Goal: Task Accomplishment & Management: Complete application form

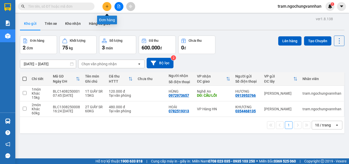
click at [107, 7] on icon "plus" at bounding box center [107, 7] width 4 height 4
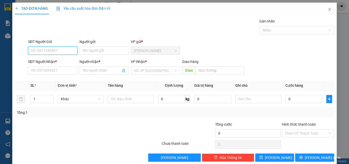
click at [53, 50] on input "SĐT Người Gửi" at bounding box center [52, 51] width 49 height 8
type input "0985700301"
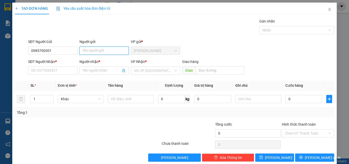
click at [105, 52] on input "Người gửi" at bounding box center [104, 51] width 49 height 8
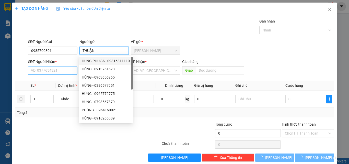
type input "THUẬN"
click at [70, 70] on input "SĐT Người Nhận *" at bounding box center [52, 70] width 49 height 8
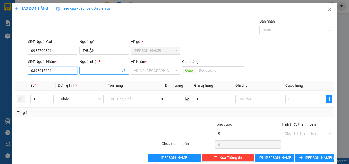
type input "0398015626"
click at [97, 72] on input "Người nhận *" at bounding box center [102, 71] width 38 height 6
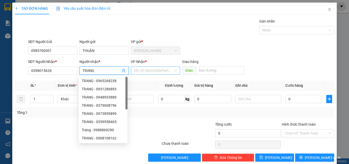
type input "TRANG"
click at [151, 71] on input "search" at bounding box center [154, 71] width 40 height 8
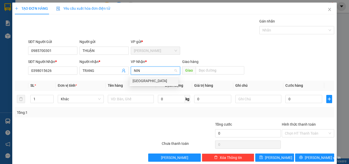
type input "NINH"
click at [142, 81] on div "[GEOGRAPHIC_DATA]" at bounding box center [154, 81] width 43 height 6
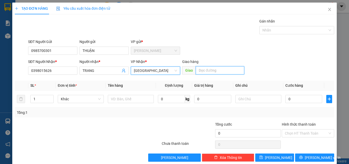
click at [202, 68] on input "text" at bounding box center [220, 70] width 49 height 8
type input "N3 GIÁN"
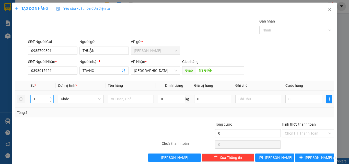
type input "2"
click at [49, 97] on span "up" at bounding box center [50, 97] width 3 height 3
click at [117, 98] on input "text" at bounding box center [131, 99] width 46 height 8
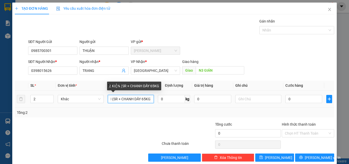
scroll to position [0, 12]
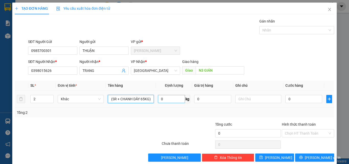
type input "2 KIỆN (SR + CHANH DÂY 65KG)"
click at [162, 98] on input "0" at bounding box center [171, 99] width 27 height 8
type input "65"
click at [302, 98] on input "0" at bounding box center [304, 99] width 37 height 8
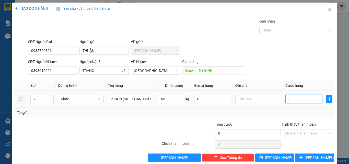
type input "4"
type input "48"
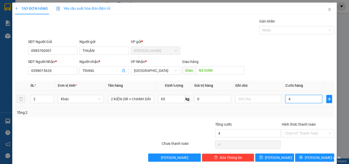
type input "48"
type input "480"
type input "4.800"
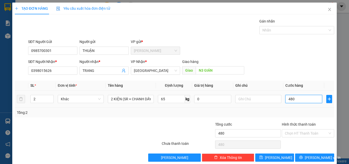
type input "4.800"
type input "48.000"
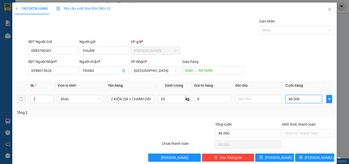
type input "480.000"
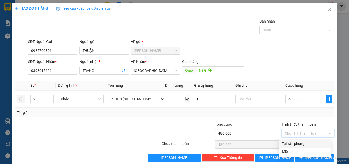
click at [294, 132] on input "Hình thức thanh toán" at bounding box center [306, 133] width 43 height 8
click at [292, 142] on div "Tại văn phòng" at bounding box center [305, 144] width 46 height 6
type input "0"
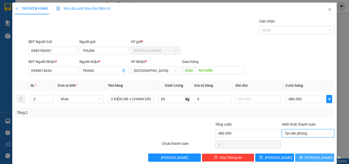
click at [303, 158] on icon "printer" at bounding box center [301, 157] width 4 height 4
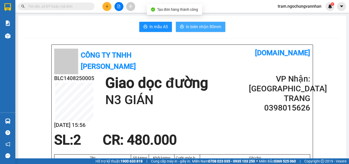
click at [215, 28] on span "In biên nhận 80mm" at bounding box center [203, 27] width 35 height 6
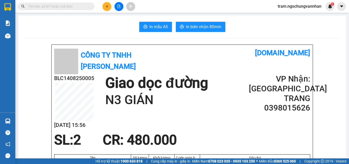
scroll to position [26, 0]
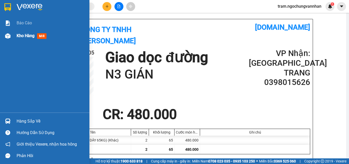
click at [22, 36] on span "Kho hàng" at bounding box center [26, 35] width 18 height 5
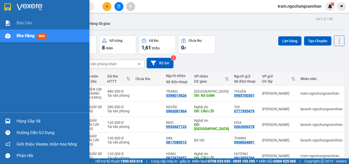
click at [6, 37] on img at bounding box center [7, 35] width 5 height 5
click at [28, 36] on span "Kho hàng" at bounding box center [26, 35] width 18 height 5
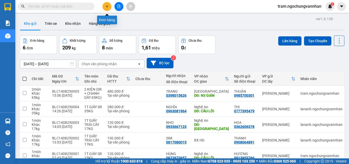
click at [106, 6] on icon "plus" at bounding box center [107, 7] width 4 height 4
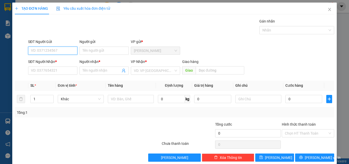
click at [50, 50] on input "SĐT Người Gửi" at bounding box center [52, 51] width 49 height 8
type input "0985155262"
click at [57, 61] on div "0985155262 - DŨNG" at bounding box center [52, 61] width 43 height 6
type input "DŨNG"
type input "0965003168"
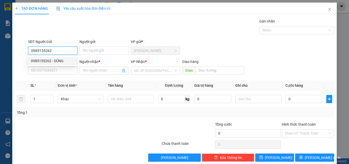
type input "TỐ MAI"
type input "150.000"
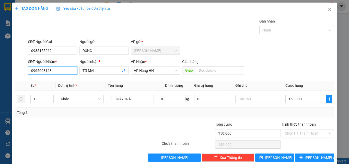
click at [54, 70] on input "0965003168" at bounding box center [52, 70] width 49 height 8
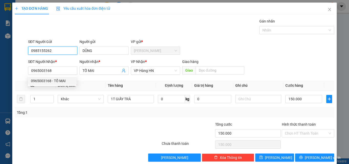
click at [55, 49] on input "0985155262" at bounding box center [52, 51] width 49 height 8
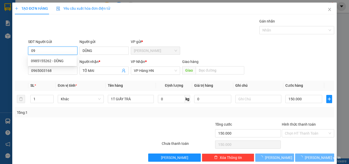
type input "0"
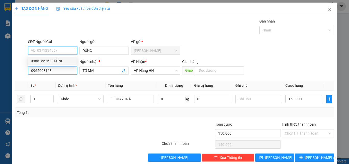
click at [55, 69] on body "Kết quả tìm kiếm ( 0 ) Bộ lọc No Data tram.ngochungvannhan 1 Báo cáo Kho hàng m…" at bounding box center [174, 82] width 349 height 164
click at [55, 69] on input "0965003168" at bounding box center [52, 70] width 49 height 8
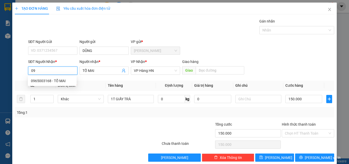
type input "0"
click at [54, 82] on div "0383915606 - DIỆU LINH" at bounding box center [52, 81] width 43 height 6
type input "0383915606"
type input "[PERSON_NAME]"
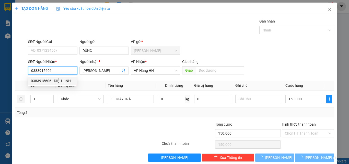
type input "450.000"
type input "0"
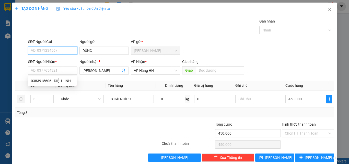
click at [46, 52] on input "SĐT Người Gửi" at bounding box center [52, 51] width 49 height 8
click at [53, 51] on input "0906221609" at bounding box center [52, 51] width 49 height 8
type input "0906221609"
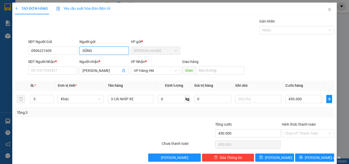
click at [97, 50] on input "DŨNG" at bounding box center [104, 51] width 49 height 8
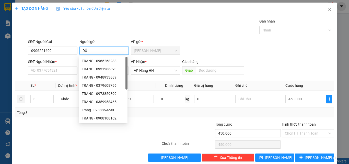
type input "D"
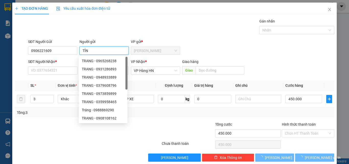
click at [82, 50] on input "TÍN" at bounding box center [104, 51] width 49 height 8
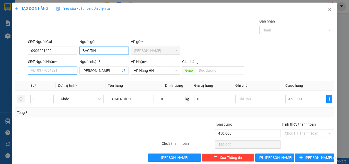
type input "BÁC TÍN"
click at [55, 72] on input "SĐT Người Nhận *" at bounding box center [52, 70] width 49 height 8
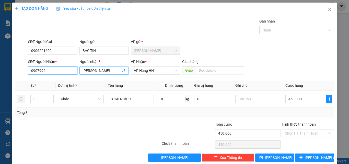
type input "0907996"
click at [112, 69] on input "[PERSON_NAME]" at bounding box center [102, 71] width 38 height 6
type input "D"
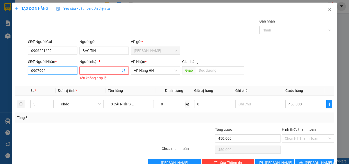
click at [52, 70] on input "0907996" at bounding box center [52, 70] width 49 height 8
type input "0907899668"
click at [95, 69] on input "Người nhận *" at bounding box center [102, 71] width 38 height 6
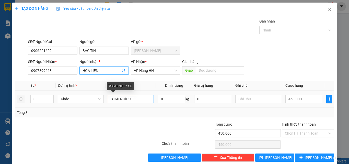
type input "HOA LIÊN"
click at [133, 99] on input "3 CÁI NHÍP XE" at bounding box center [131, 99] width 46 height 8
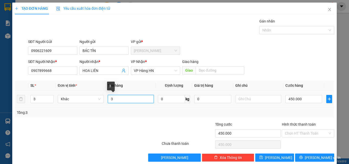
type input "3"
click at [49, 101] on span "down" at bounding box center [50, 100] width 3 height 3
type input "1"
click at [49, 101] on span "down" at bounding box center [50, 100] width 3 height 3
click at [121, 100] on input "text" at bounding box center [131, 99] width 46 height 8
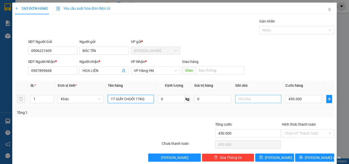
type input "1T GIẤY CHUỐI 17KG"
click at [249, 99] on input "text" at bounding box center [259, 99] width 46 height 8
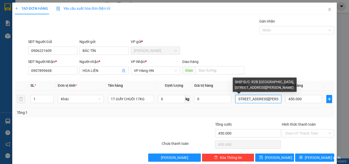
click at [267, 99] on input "SHIP Đ/C: R2B [GEOGRAPHIC_DATA], [STREET_ADDRESS][PERSON_NAME]" at bounding box center [259, 99] width 46 height 8
click at [275, 98] on input "SHIP Đ/C: R2B [GEOGRAPHIC_DATA], [STREET_ADDRESS][PERSON_NAME]" at bounding box center [259, 99] width 46 height 8
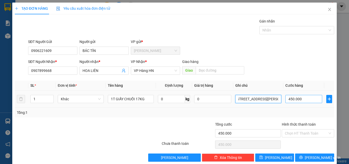
type input "SHIP Đ/C: R2B [GEOGRAPHIC_DATA], [STREET_ADDRESS][PERSON_NAME]."
click at [300, 100] on input "450.000" at bounding box center [304, 99] width 37 height 8
type input "0"
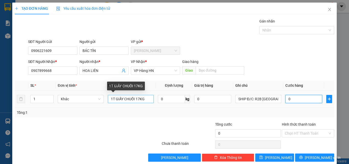
type input "0"
click at [134, 99] on input "1T GIẤY CHUỐI 17KG" at bounding box center [131, 99] width 46 height 8
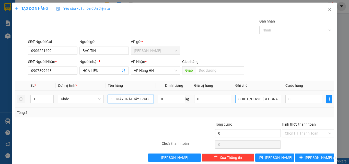
type input "1T GIẤY TRÁI CÂY 17KG"
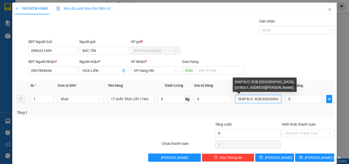
click at [275, 98] on input "SHIP Đ/C: R2B [GEOGRAPHIC_DATA], [STREET_ADDRESS][PERSON_NAME]." at bounding box center [259, 99] width 46 height 8
click at [275, 99] on input "SHIP Đ/C: R2B [GEOGRAPHIC_DATA], [STREET_ADDRESS][PERSON_NAME]." at bounding box center [259, 99] width 46 height 8
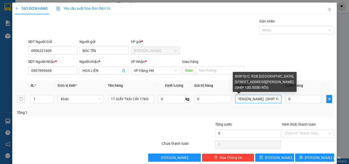
scroll to position [0, 95]
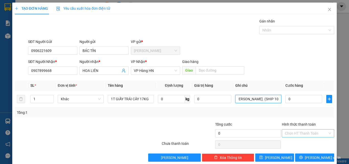
type input "SHIP Đ/C: R2B [GEOGRAPHIC_DATA], [STREET_ADDRESS][PERSON_NAME]. (SHIP 100.000Đ …"
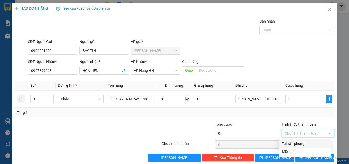
scroll to position [0, 0]
click at [302, 131] on input "Hình thức thanh toán" at bounding box center [306, 133] width 43 height 8
click at [293, 150] on div "Miễn phí" at bounding box center [305, 152] width 46 height 6
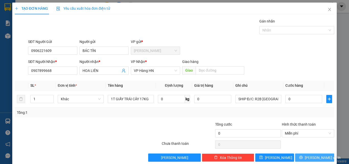
click at [309, 157] on span "[PERSON_NAME] và In" at bounding box center [323, 158] width 36 height 6
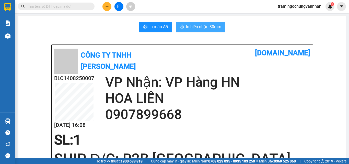
click at [205, 28] on span "In biên nhận 80mm" at bounding box center [203, 27] width 35 height 6
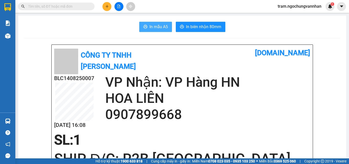
click at [157, 26] on span "In mẫu A5" at bounding box center [159, 27] width 18 height 6
click at [98, 26] on div "In mẫu A5 In biên nhận 80mm" at bounding box center [182, 27] width 316 height 10
click at [159, 27] on span "In mẫu A5" at bounding box center [159, 27] width 18 height 6
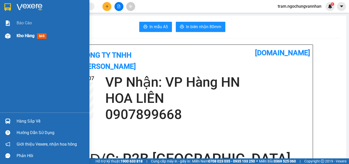
click at [24, 36] on span "Kho hàng" at bounding box center [26, 35] width 18 height 5
